Goal: Find specific page/section

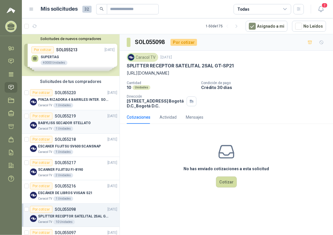
click at [71, 122] on p "BABYLISS SECADOR STELLATO" at bounding box center [64, 122] width 53 height 5
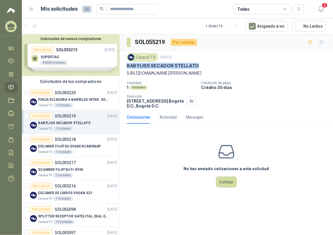
drag, startPoint x: 128, startPoint y: 63, endPoint x: 197, endPoint y: 69, distance: 69.4
click at [197, 69] on div "Caracol TV 8 sept, 2025 BABYLISS SECADOR STELLATO https://www.babylissprocolomb…" at bounding box center [226, 64] width 199 height 23
copy p "BABYLISS SECADOR STELLATO"
